Goal: Task Accomplishment & Management: Use online tool/utility

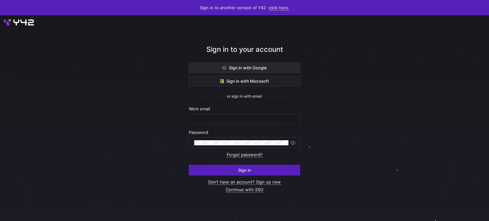
click at [281, 68] on span at bounding box center [244, 68] width 111 height 10
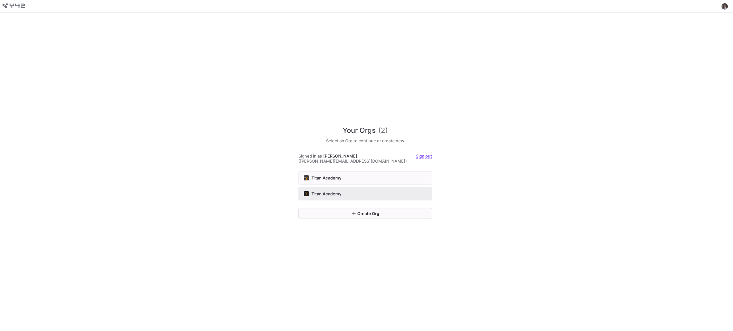
click at [348, 191] on div "Titan Academy" at bounding box center [365, 193] width 123 height 5
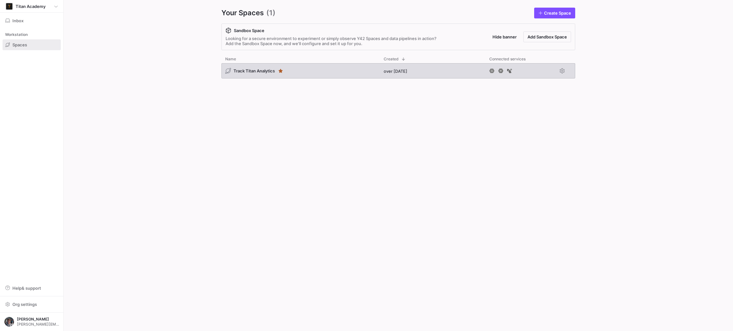
click at [356, 74] on div "Track Titan Analytics" at bounding box center [300, 70] width 158 height 15
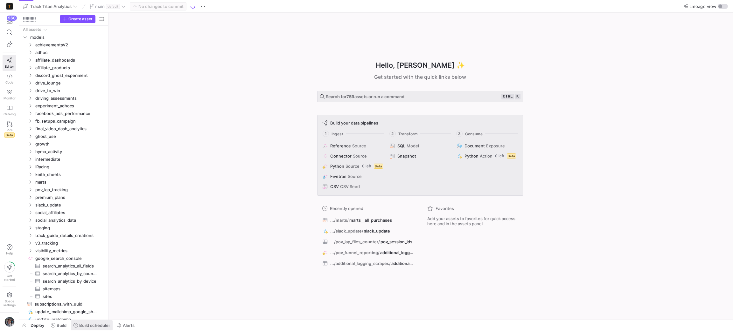
click at [81, 323] on span "Build scheduler" at bounding box center [94, 325] width 31 height 5
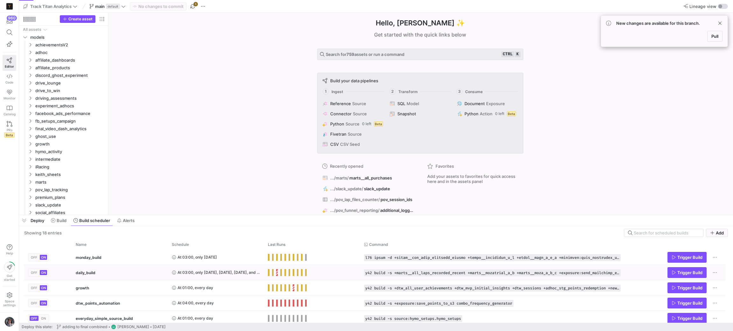
click at [268, 274] on span "Press SPACE to select this row." at bounding box center [269, 272] width 2 height 7
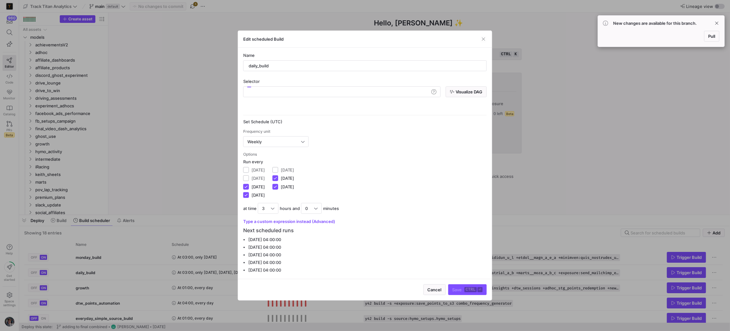
click at [426, 286] on span "button" at bounding box center [435, 290] width 22 height 10
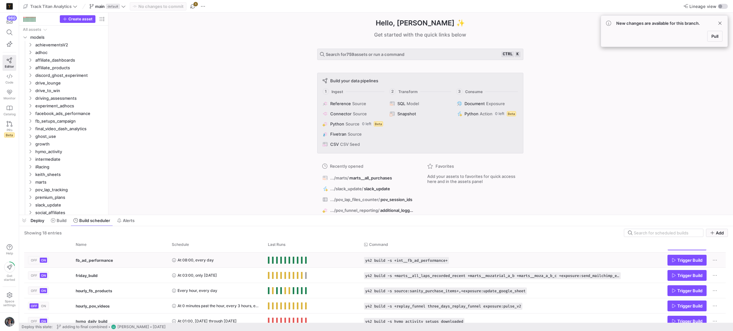
scroll to position [95, 0]
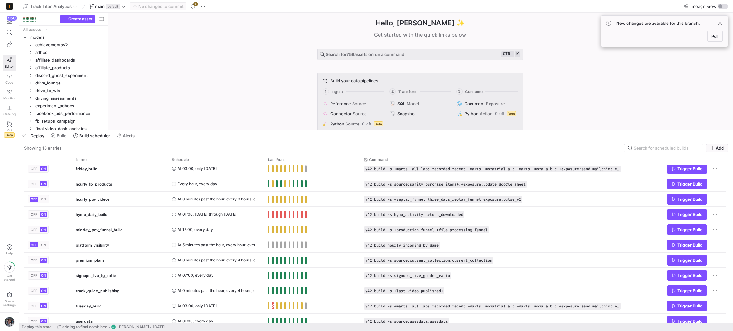
drag, startPoint x: 284, startPoint y: 215, endPoint x: 290, endPoint y: 137, distance: 78.8
click at [293, 129] on div at bounding box center [376, 130] width 714 height 3
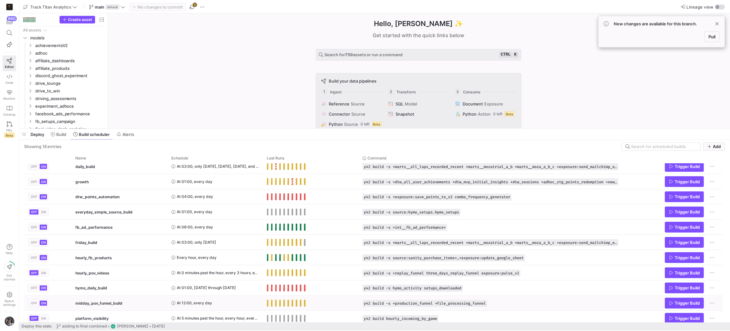
scroll to position [0, 0]
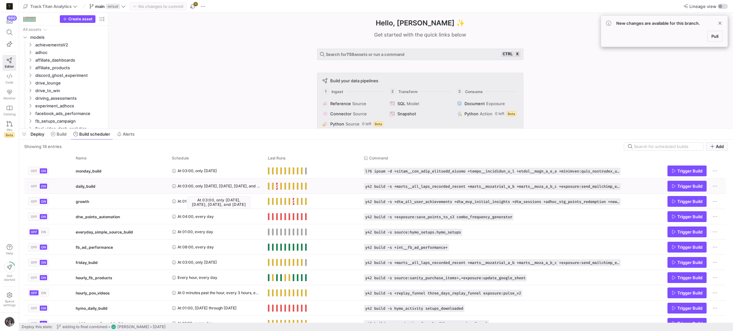
click at [209, 185] on span "At 03:00, only [DATE], [DATE], [DATE], and [DATE]" at bounding box center [218, 186] width 83 height 15
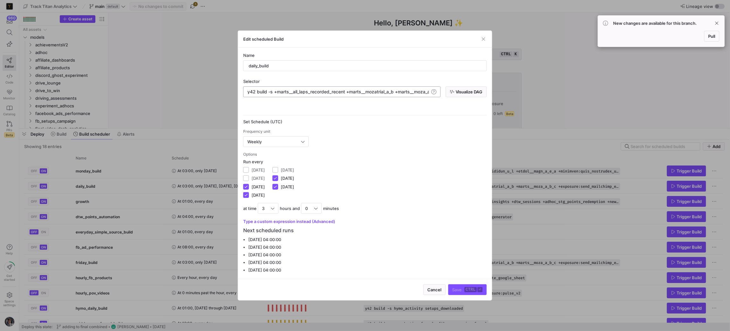
type textarea "y42 build -s +marts__all_laps_recorded_recent +marts__mozatrial_a_b +marts__moz…"
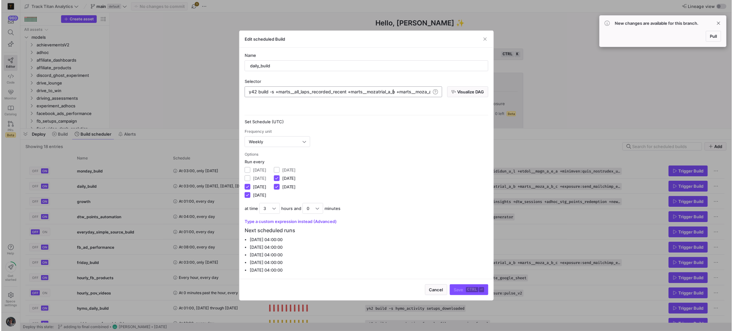
scroll to position [0, 1127]
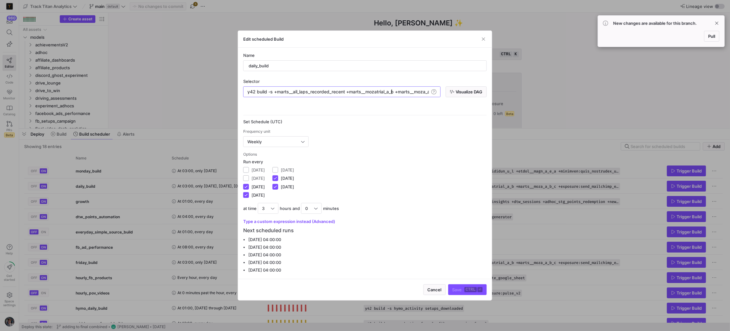
click at [355, 137] on div "Frequency unit Weekly" at bounding box center [365, 138] width 244 height 18
click at [483, 38] on span "button" at bounding box center [484, 39] width 6 height 6
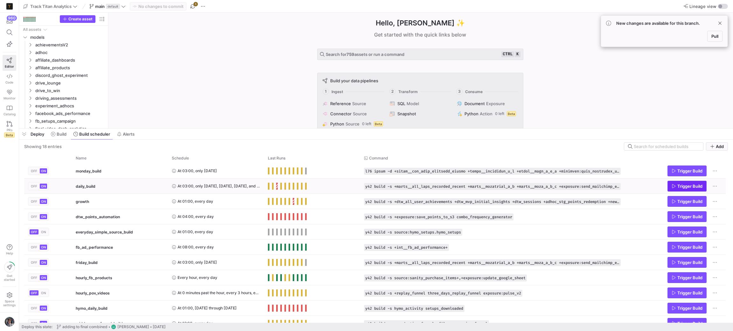
click at [670, 185] on span "Press SPACE to select this row." at bounding box center [687, 186] width 38 height 10
click at [9, 33] on icon at bounding box center [10, 33] width 6 height 6
click at [26, 134] on span "button" at bounding box center [24, 134] width 10 height 11
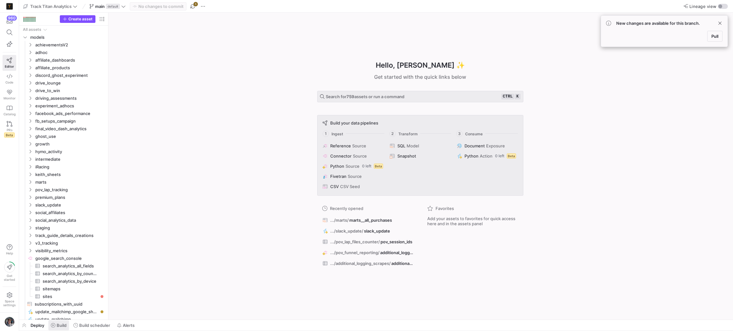
click at [57, 324] on span "Build" at bounding box center [62, 325] width 10 height 5
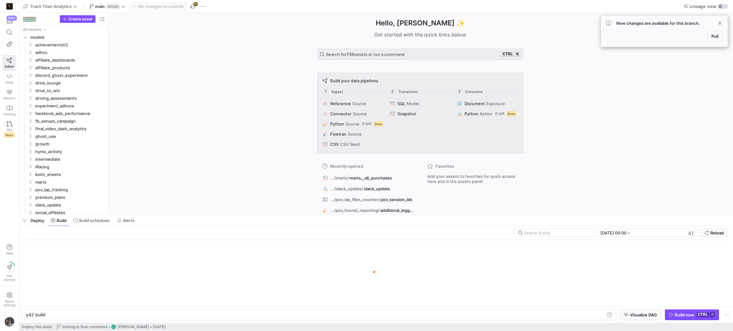
click at [91, 307] on y42-orchestration-inline-build "y42 build y42 build Visualize DAG Build now ctrl ⏎" at bounding box center [376, 315] width 714 height 16
click at [91, 310] on div "y42 build y42 build" at bounding box center [319, 315] width 595 height 11
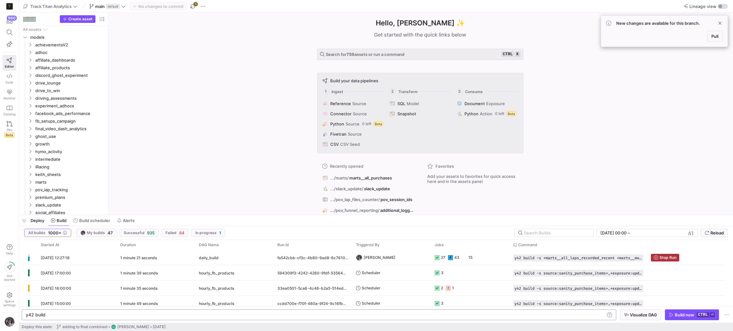
click at [87, 314] on div "y42 build" at bounding box center [315, 315] width 579 height 5
type textarea "e_format --exclude source:stripe_cdata.Charges --exclude source:[DOMAIN_NAME]_T…"
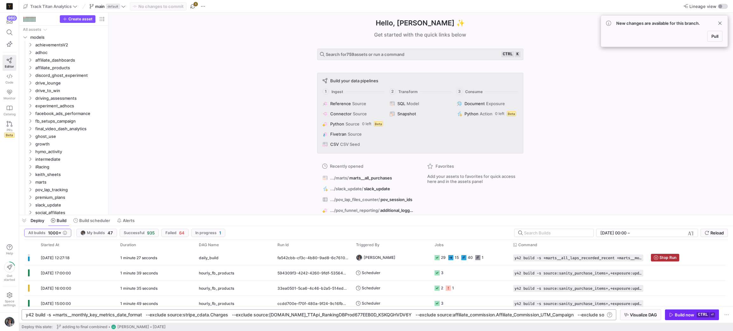
click at [691, 317] on div "Build now" at bounding box center [684, 315] width 19 height 5
